Goal: Information Seeking & Learning: Learn about a topic

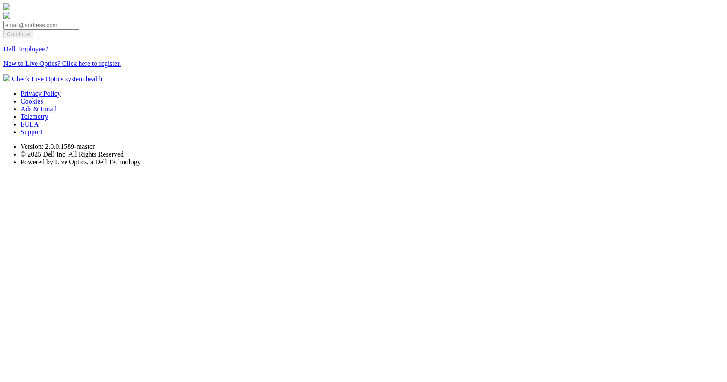
click at [79, 30] on input "email" at bounding box center [41, 25] width 76 height 9
type input "[EMAIL_ADDRESS][DOMAIN_NAME]"
click at [33, 39] on input "Continue" at bounding box center [18, 34] width 30 height 9
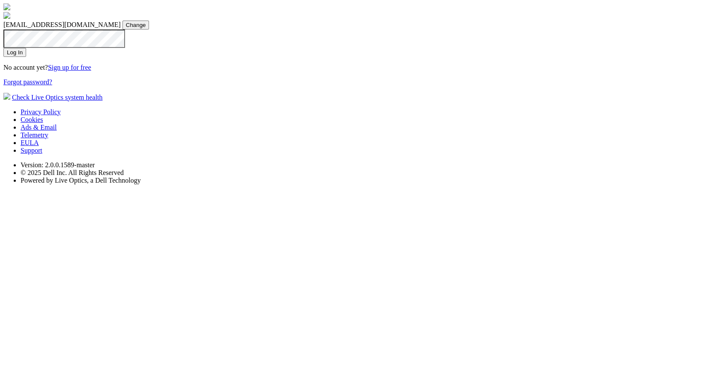
click at [26, 57] on input "Log In" at bounding box center [14, 52] width 23 height 9
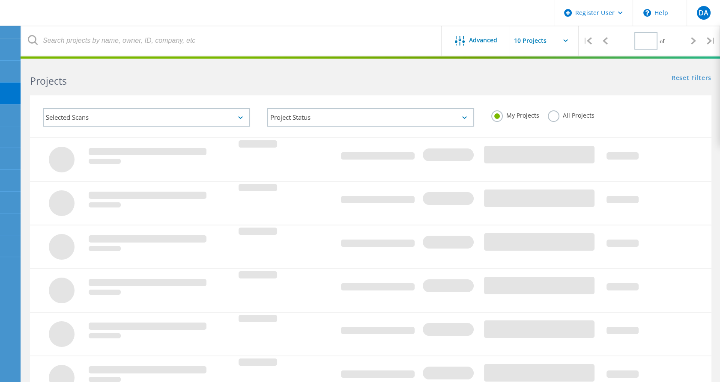
click at [567, 118] on label "All Projects" at bounding box center [571, 114] width 47 height 8
click at [0, 0] on input "All Projects" at bounding box center [0, 0] width 0 height 0
click at [186, 118] on div "Selected Scans" at bounding box center [146, 117] width 207 height 18
type input "1"
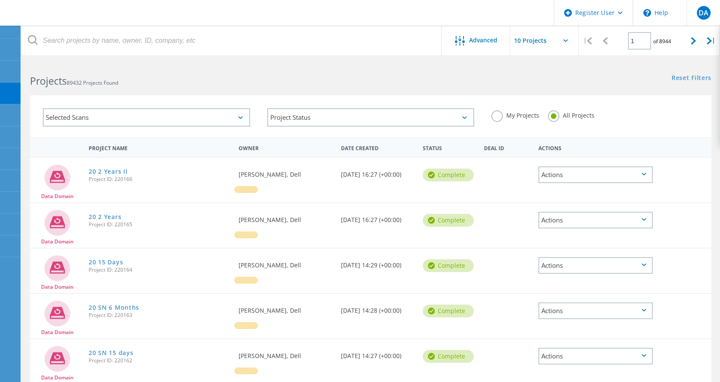
click at [127, 119] on div "Selected Scans" at bounding box center [146, 117] width 207 height 18
click at [139, 119] on div "Selected Scans" at bounding box center [146, 117] width 207 height 18
click at [254, 117] on div "Selected Scans" at bounding box center [146, 118] width 224 height 36
click at [230, 116] on div "Selected Scans" at bounding box center [146, 117] width 207 height 18
click at [239, 116] on icon at bounding box center [240, 117] width 5 height 3
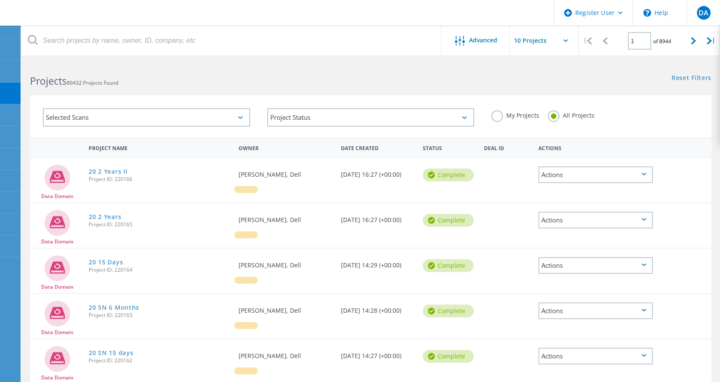
click at [149, 110] on div "Selected Scans" at bounding box center [146, 117] width 207 height 18
click at [124, 122] on div "Selected Scans" at bounding box center [146, 117] width 207 height 18
click at [174, 65] on div "Projects 89432 Projects Found" at bounding box center [195, 73] width 349 height 23
click at [173, 114] on div "Selected Scans" at bounding box center [146, 117] width 207 height 18
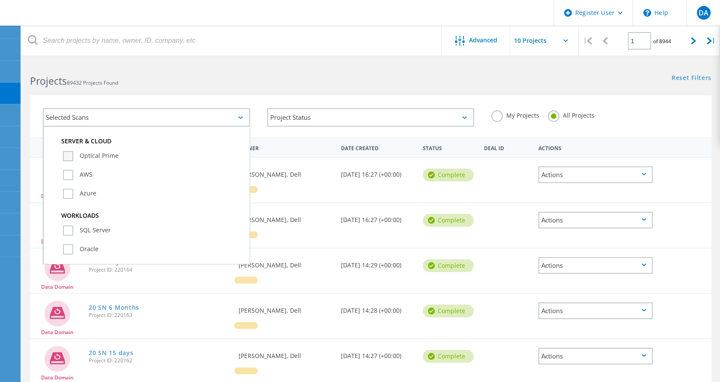
click at [95, 154] on label "Optical Prime" at bounding box center [154, 156] width 182 height 10
click at [0, 0] on input "Optical Prime" at bounding box center [0, 0] width 0 height 0
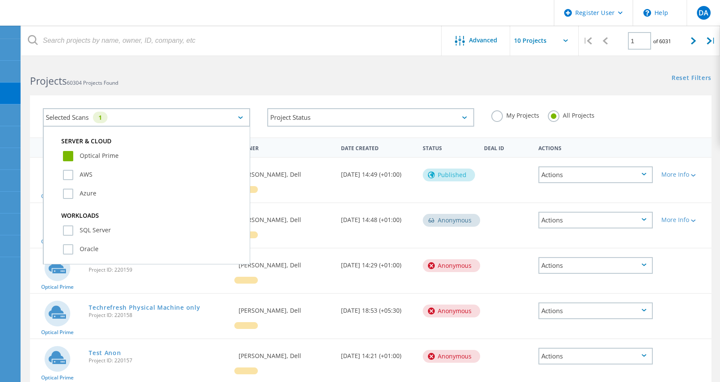
click at [531, 90] on div "Selected Scans 1 Server & Cloud Optical Prime AWS Azure Workloads SQL Server Or…" at bounding box center [370, 111] width 698 height 53
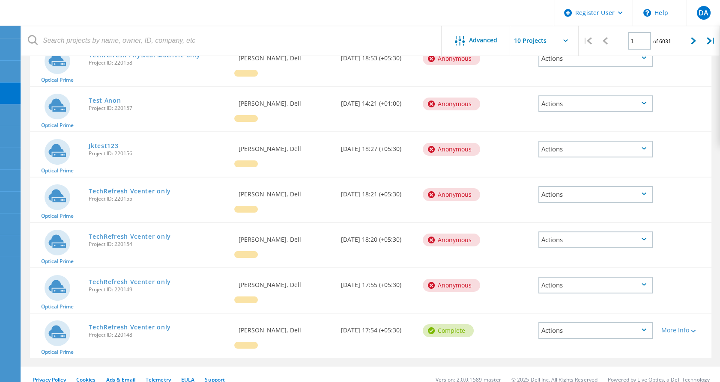
scroll to position [259, 0]
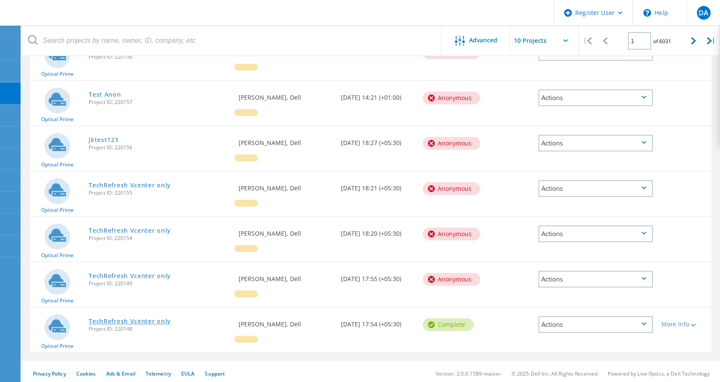
click at [131, 319] on link "TechRefresh Vcenter only" at bounding box center [130, 322] width 82 height 6
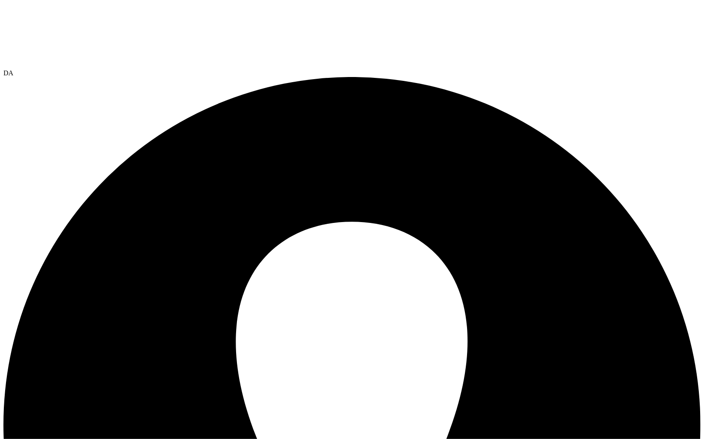
drag, startPoint x: 300, startPoint y: 207, endPoint x: 338, endPoint y: 207, distance: 38.5
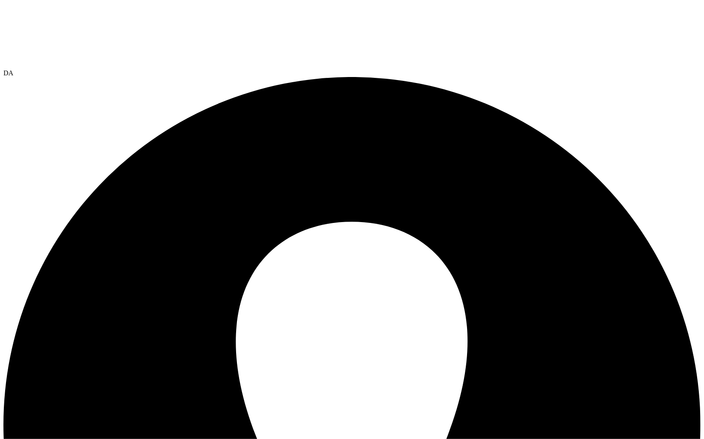
drag, startPoint x: 338, startPoint y: 207, endPoint x: 400, endPoint y: 217, distance: 62.5
